Goal: Book appointment/travel/reservation

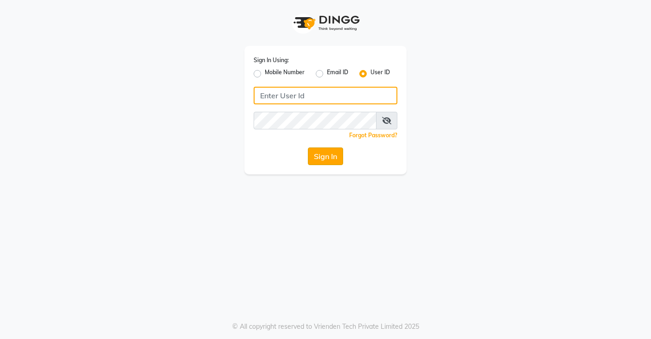
type input "snobsalon"
click at [330, 158] on button "Sign In" at bounding box center [325, 156] width 35 height 18
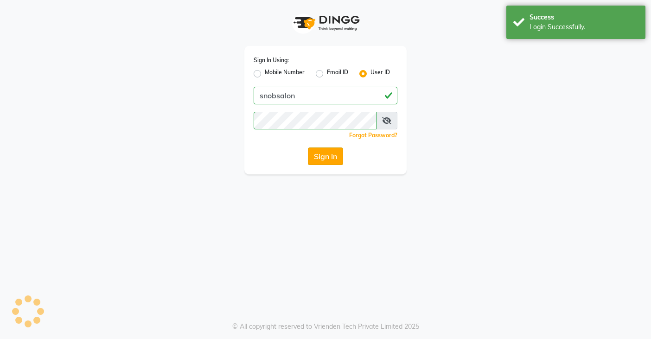
click at [330, 158] on button "Sign In" at bounding box center [325, 156] width 35 height 18
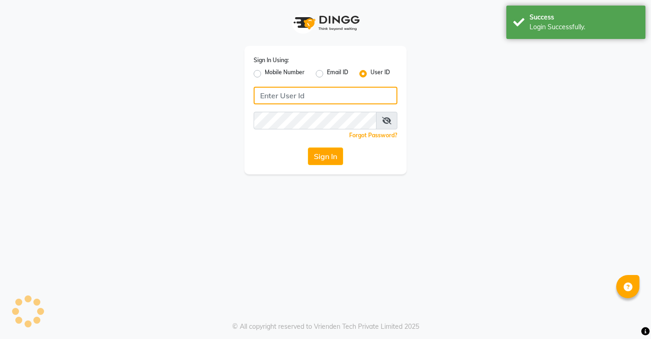
type input "snobsalon"
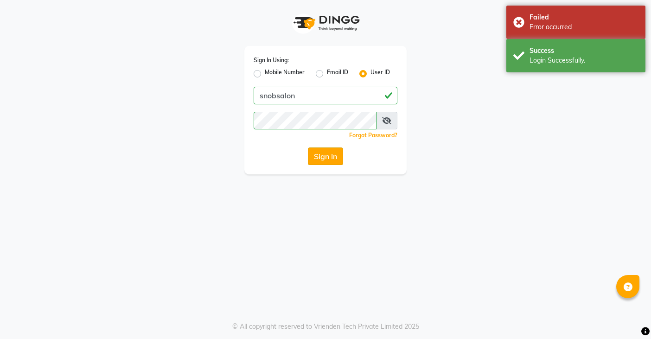
click at [327, 158] on button "Sign In" at bounding box center [325, 156] width 35 height 18
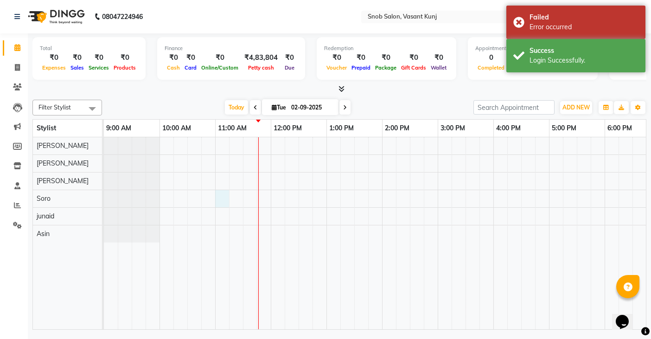
click at [222, 198] on div at bounding box center [465, 233] width 723 height 192
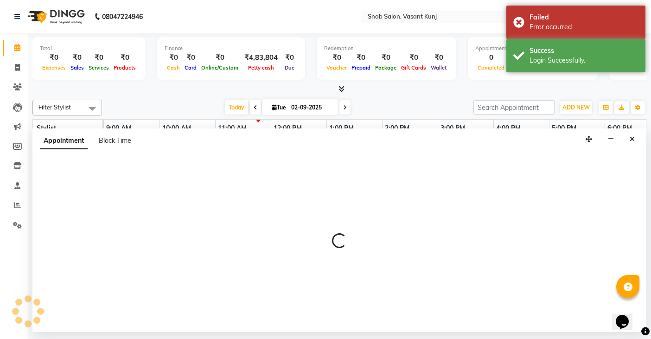
select select "78277"
select select "tentative"
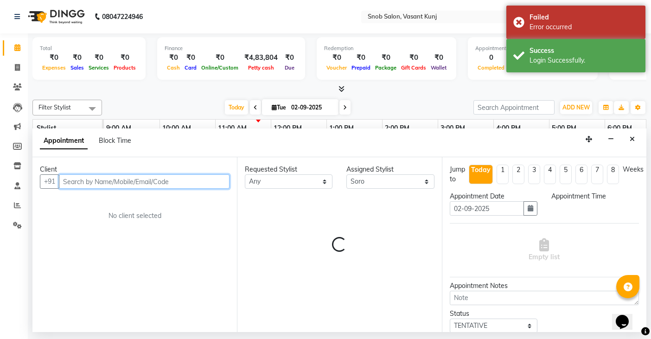
select select "660"
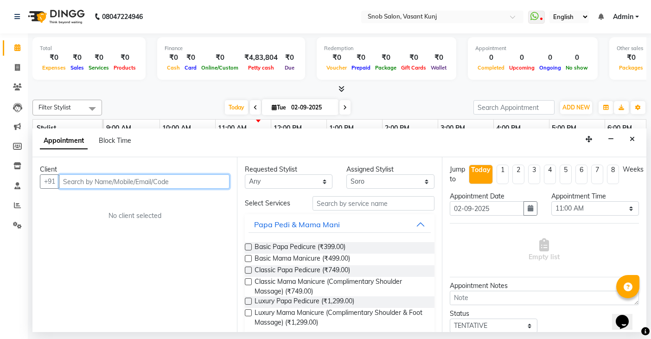
click at [200, 184] on input "text" at bounding box center [144, 181] width 171 height 14
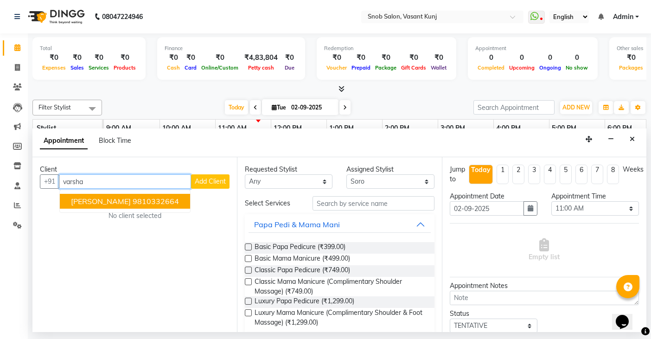
click at [169, 202] on ngb-highlight "9810332664" at bounding box center [156, 201] width 46 height 9
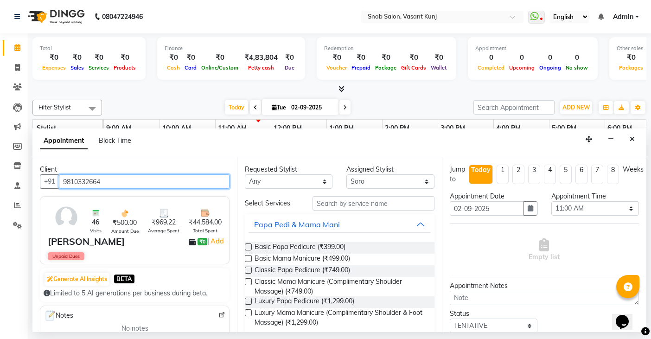
type input "9810332664"
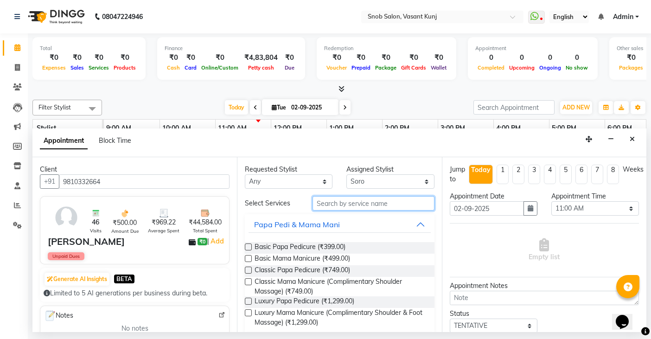
click at [375, 206] on input "text" at bounding box center [372, 203] width 121 height 14
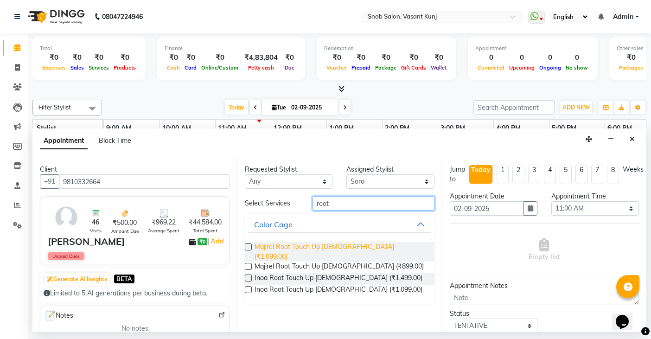
type input "root"
click at [356, 244] on span "Majirel Root Touch Up [DEMOGRAPHIC_DATA] (₹1,099.00)" at bounding box center [340, 251] width 172 height 19
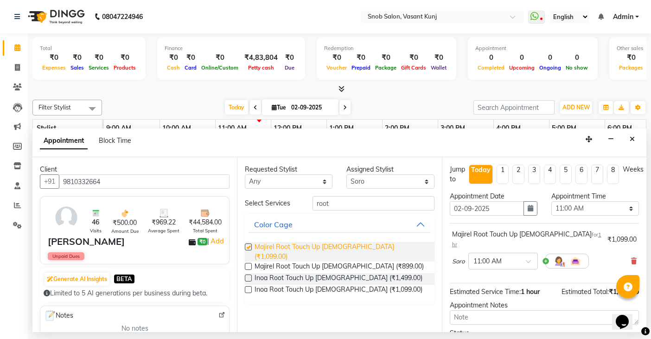
checkbox input "false"
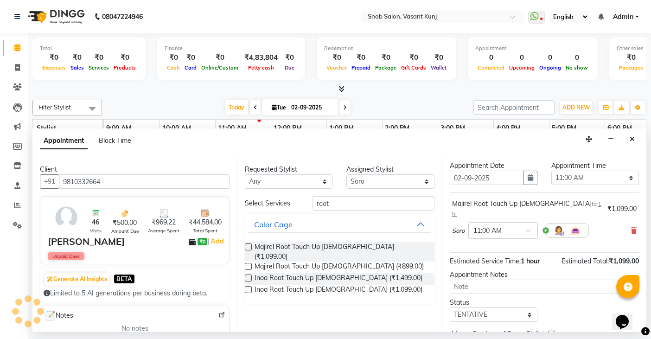
scroll to position [69, 0]
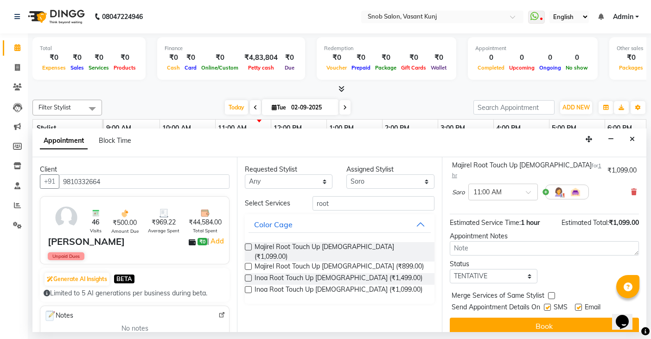
drag, startPoint x: 558, startPoint y: 313, endPoint x: 552, endPoint y: 310, distance: 7.1
click at [558, 318] on button "Book" at bounding box center [544, 326] width 189 height 17
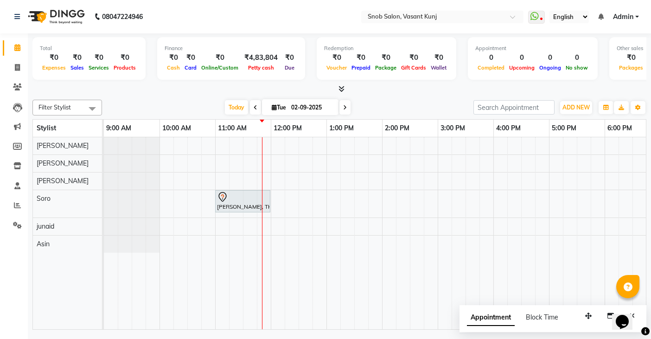
click at [255, 110] on span at bounding box center [255, 107] width 11 height 14
type input "[DATE]"
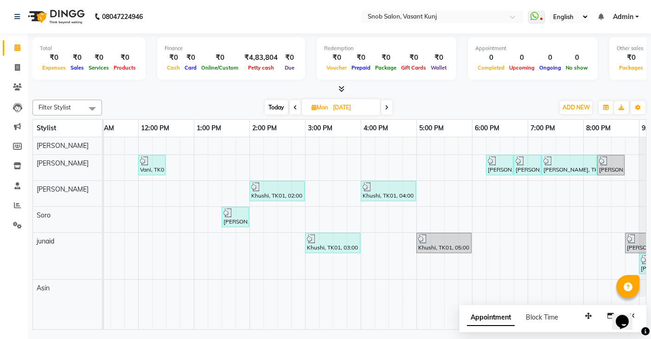
scroll to position [0, 181]
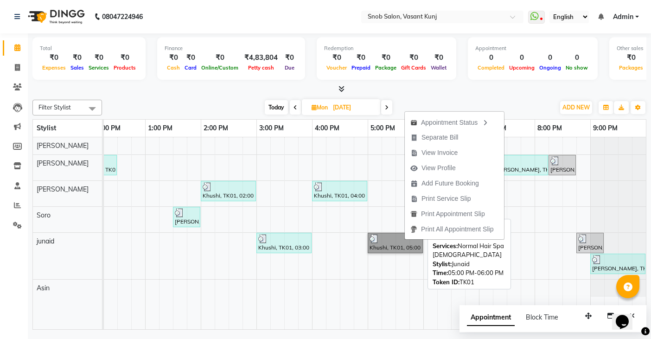
click at [409, 241] on link "Khushi, TK01, 05:00 PM-06:00 PM, Normal Hair Spa [DEMOGRAPHIC_DATA]" at bounding box center [395, 243] width 55 height 20
select select "3"
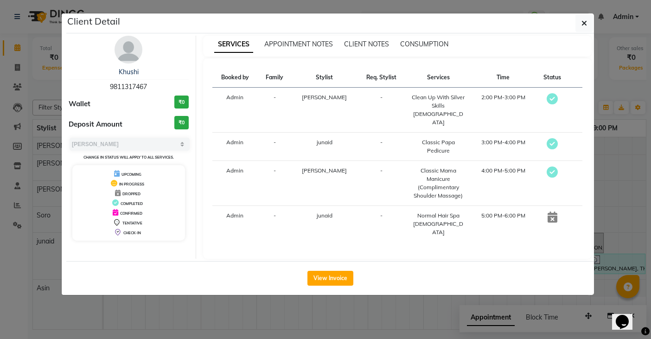
click at [549, 211] on icon at bounding box center [552, 216] width 10 height 11
click at [554, 211] on icon at bounding box center [552, 216] width 10 height 11
drag, startPoint x: 588, startPoint y: 22, endPoint x: 586, endPoint y: 30, distance: 7.5
click at [588, 28] on button "button" at bounding box center [584, 23] width 18 height 18
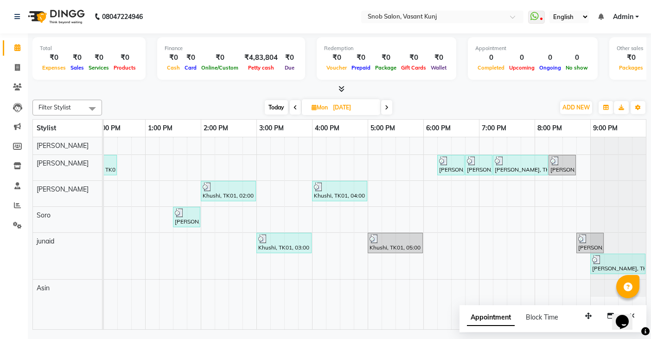
click at [386, 111] on span at bounding box center [386, 107] width 11 height 14
type input "02-09-2025"
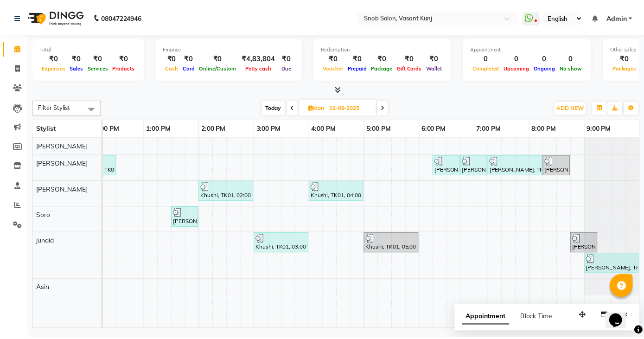
scroll to position [0, 112]
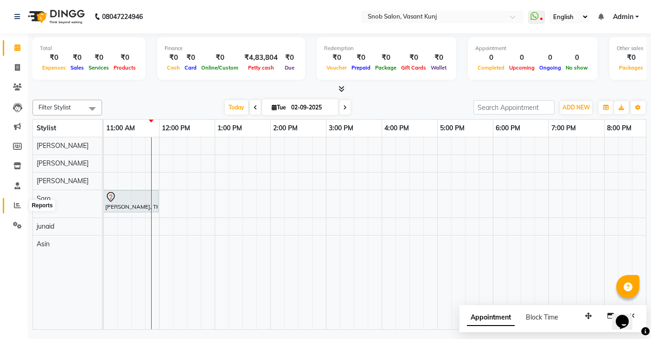
drag, startPoint x: 19, startPoint y: 206, endPoint x: 21, endPoint y: 198, distance: 8.7
click at [19, 206] on icon at bounding box center [17, 205] width 7 height 7
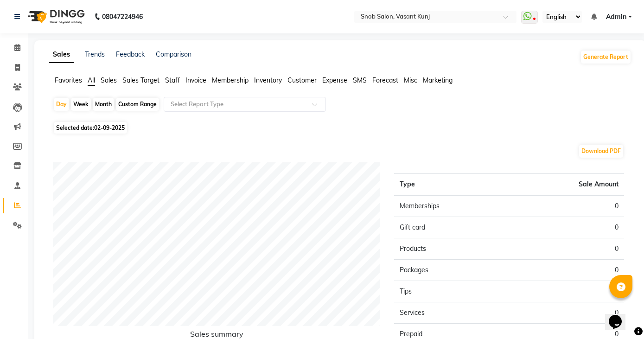
click at [104, 106] on div "Month" at bounding box center [103, 104] width 21 height 13
select select "9"
select select "2025"
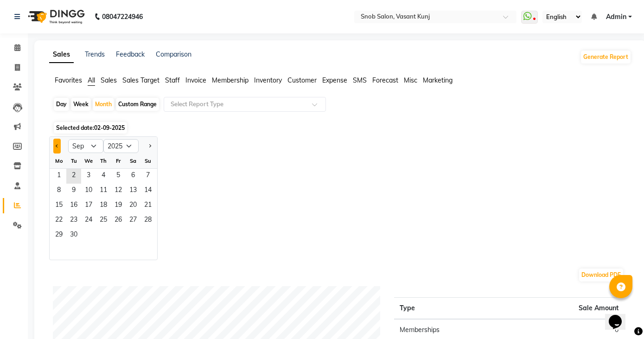
click at [58, 146] on span "Previous month" at bounding box center [57, 145] width 3 height 3
select select "8"
click at [122, 176] on span "1" at bounding box center [118, 176] width 15 height 15
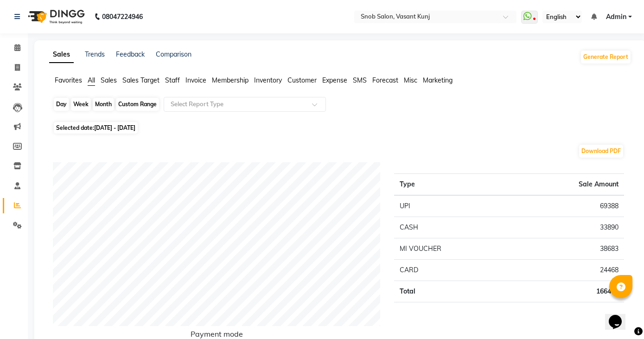
click at [96, 108] on div "Month" at bounding box center [103, 104] width 21 height 13
select select "8"
select select "2025"
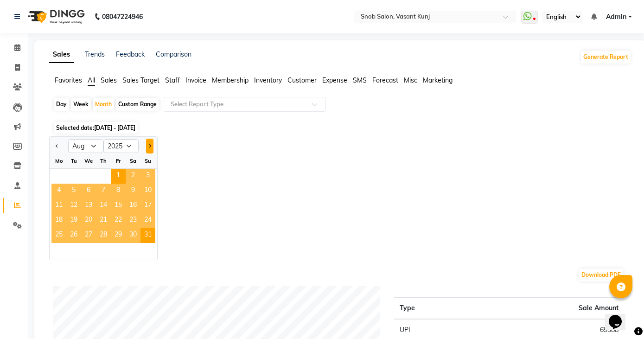
click at [148, 146] on button "Next month" at bounding box center [149, 146] width 7 height 15
select select "9"
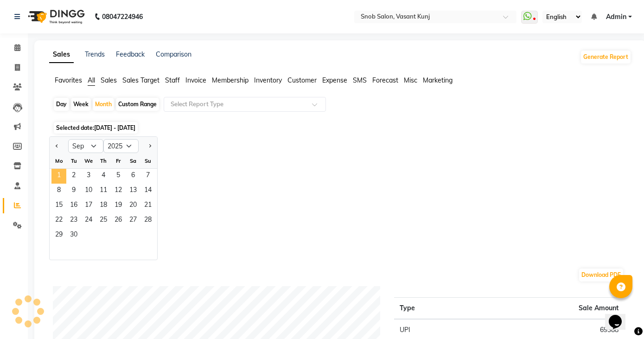
click at [63, 172] on span "1" at bounding box center [58, 176] width 15 height 15
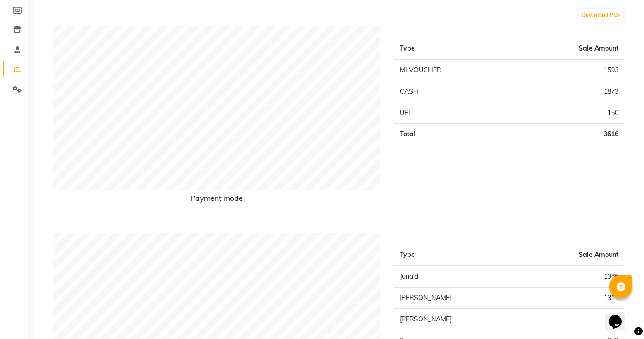
scroll to position [46, 0]
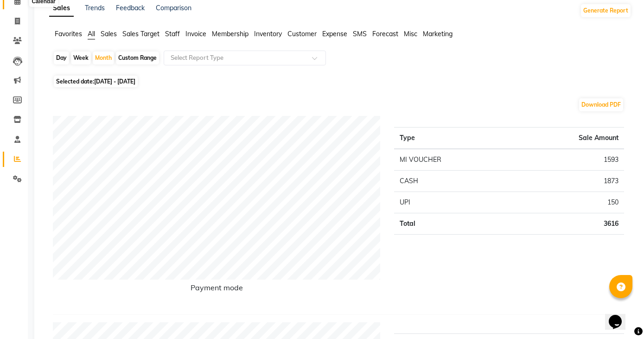
click at [13, 5] on span at bounding box center [17, 1] width 16 height 11
